Goal: Find contact information: Find contact information

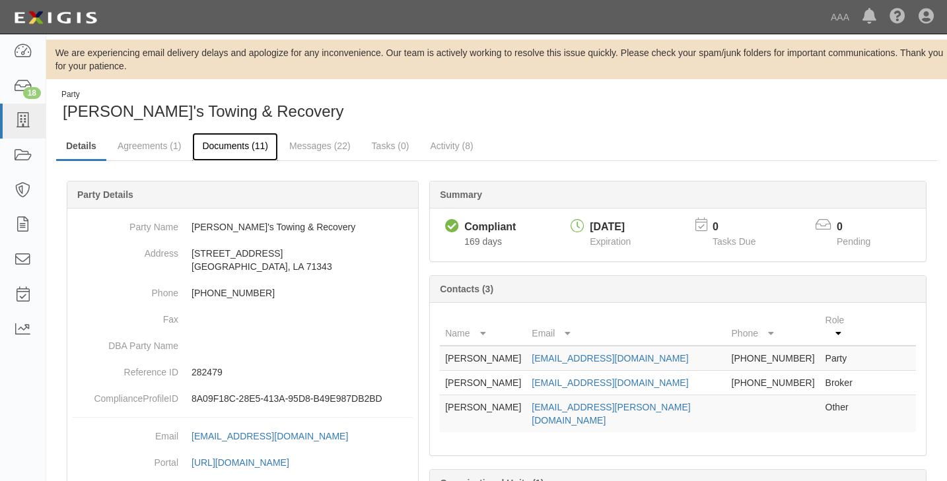
click at [234, 145] on link "Documents (11)" at bounding box center [235, 147] width 86 height 28
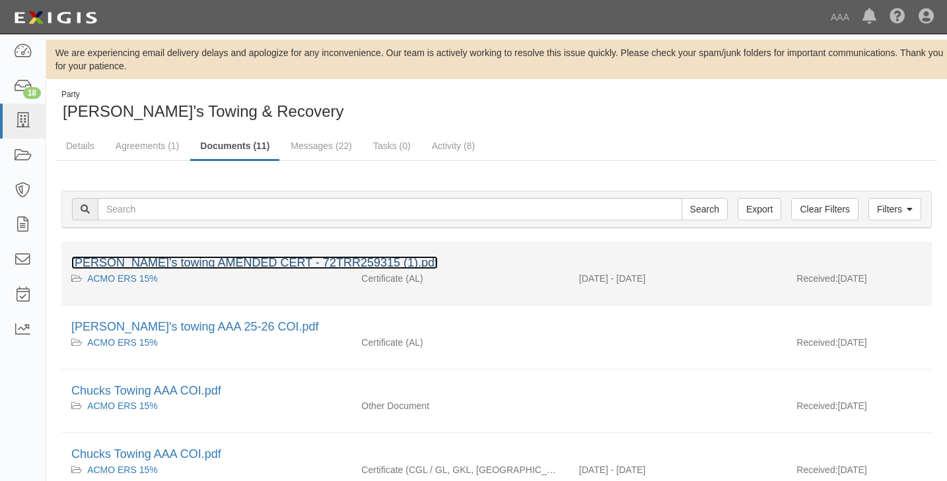
click at [191, 263] on link "[PERSON_NAME]'s towing AMENDED CERT - 72TRR259315 (1).pdf" at bounding box center [254, 262] width 367 height 13
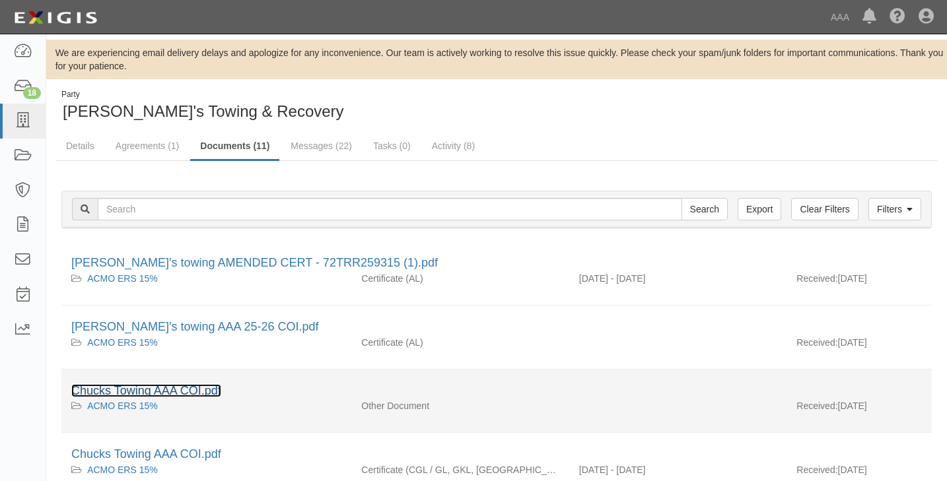
click at [174, 388] on link "Chucks Towing AAA COI.pdf" at bounding box center [146, 390] width 150 height 13
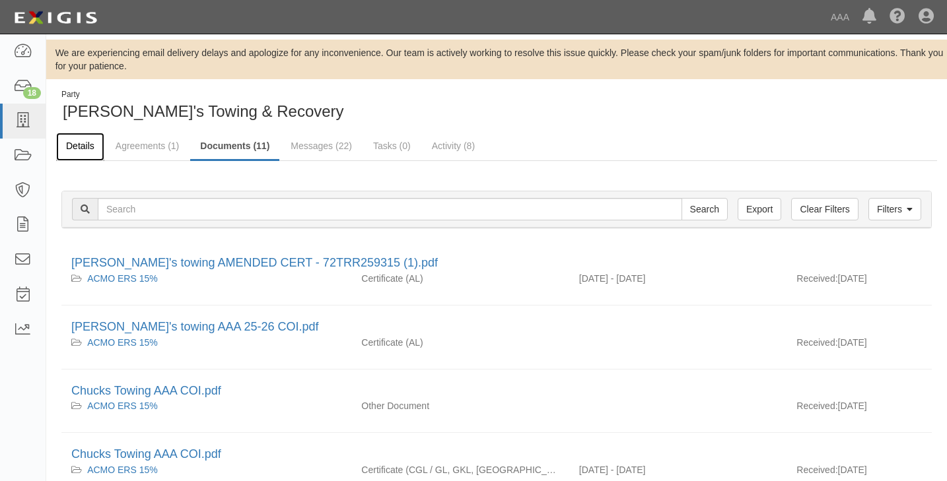
click at [81, 143] on link "Details" at bounding box center [80, 147] width 48 height 28
click at [81, 147] on link "Details" at bounding box center [80, 147] width 48 height 28
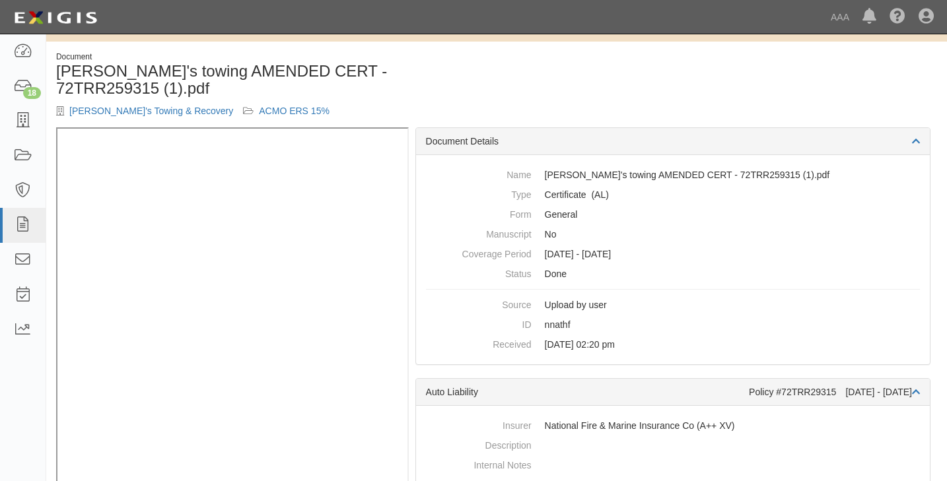
scroll to position [56, 0]
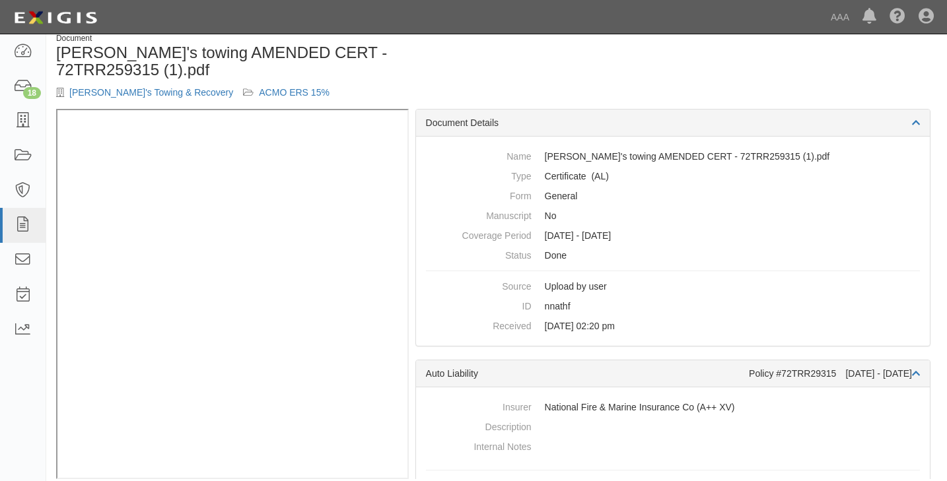
click at [149, 88] on div "Document Chuck's towing AMENDED CERT - 72TRR259315 (1).pdf Chuck's Towing & Rec…" at bounding box center [271, 71] width 450 height 76
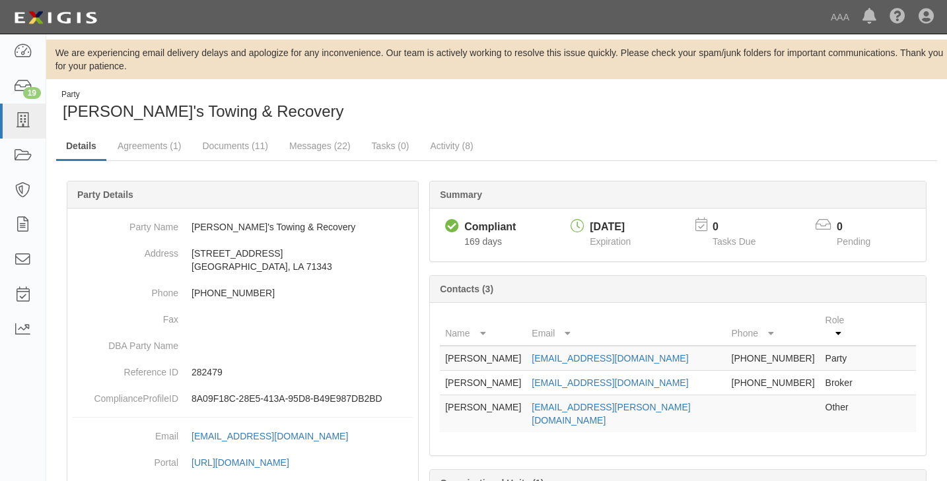
drag, startPoint x: 677, startPoint y: 343, endPoint x: 534, endPoint y: 351, distance: 142.8
click at [534, 351] on td "cenlaexpresstire@bellsouth.net" at bounding box center [625, 358] width 199 height 25
click at [215, 145] on link "Documents (11)" at bounding box center [235, 147] width 86 height 28
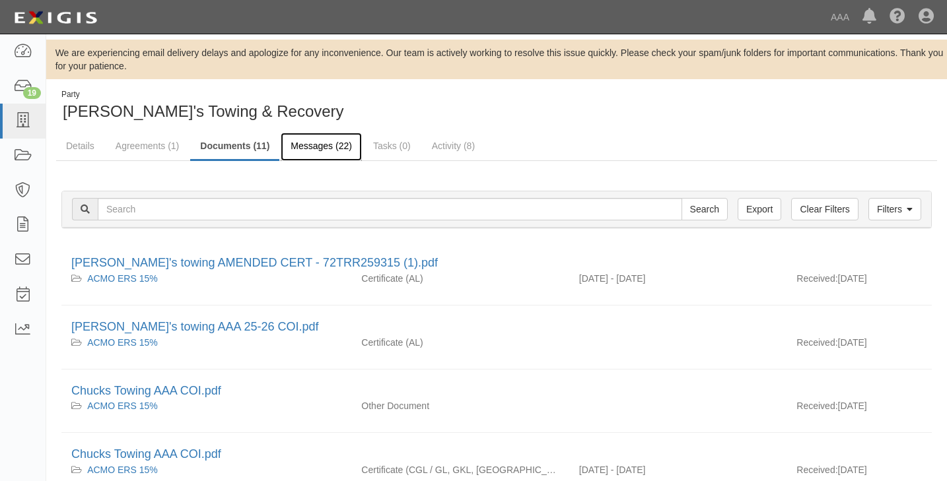
click at [314, 146] on link "Messages (22)" at bounding box center [321, 147] width 81 height 28
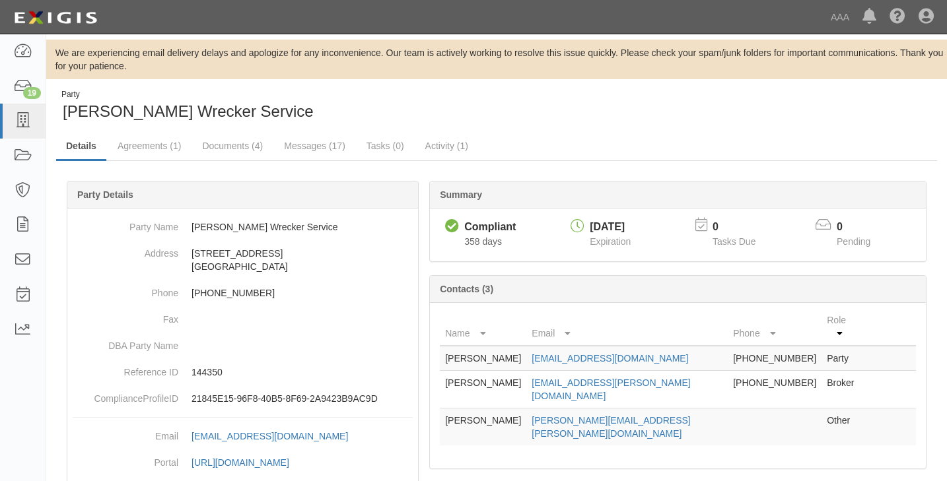
click at [897, 124] on div "Party Cook's Wrecker Service Details Agreements (1) Documents (4) Messages (17)…" at bounding box center [496, 341] width 901 height 505
drag, startPoint x: 662, startPoint y: 347, endPoint x: 543, endPoint y: 347, distance: 119.5
click at [543, 347] on td "lindseyb_54@hotmail.com" at bounding box center [626, 358] width 201 height 25
drag, startPoint x: 543, startPoint y: 347, endPoint x: 555, endPoint y: 347, distance: 11.9
drag, startPoint x: 635, startPoint y: 370, endPoint x: 538, endPoint y: 369, distance: 97.1
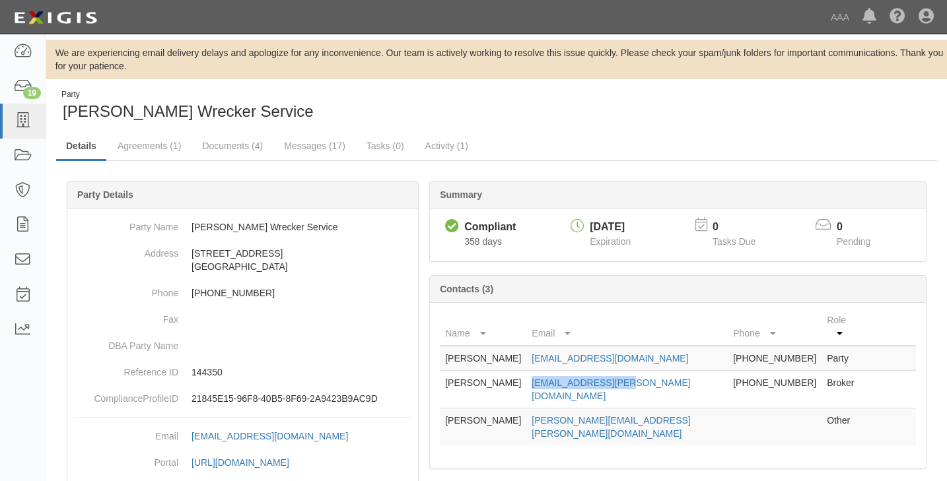
click at [538, 371] on td "rc.fason@arkbic.com" at bounding box center [626, 390] width 201 height 38
drag, startPoint x: 538, startPoint y: 369, endPoint x: 554, endPoint y: 371, distance: 16.6
copy link "rc.fason@arkbic.com"
click at [219, 143] on link "Documents (4)" at bounding box center [232, 147] width 81 height 28
